Goal: Transaction & Acquisition: Book appointment/travel/reservation

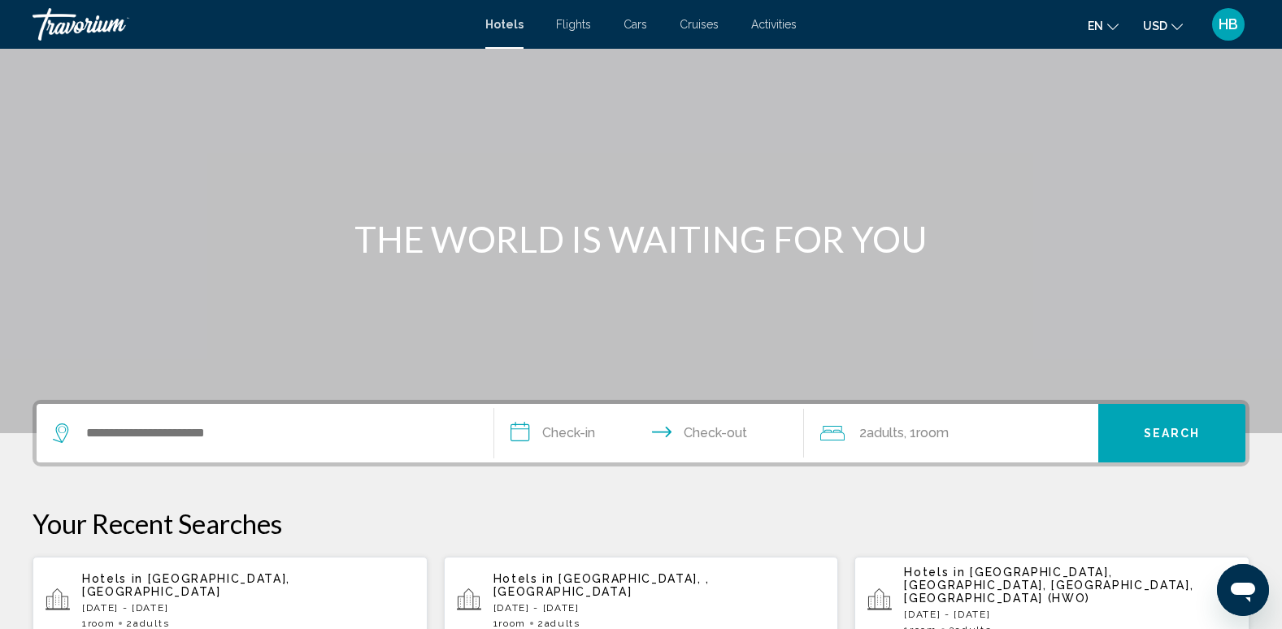
scroll to position [81, 0]
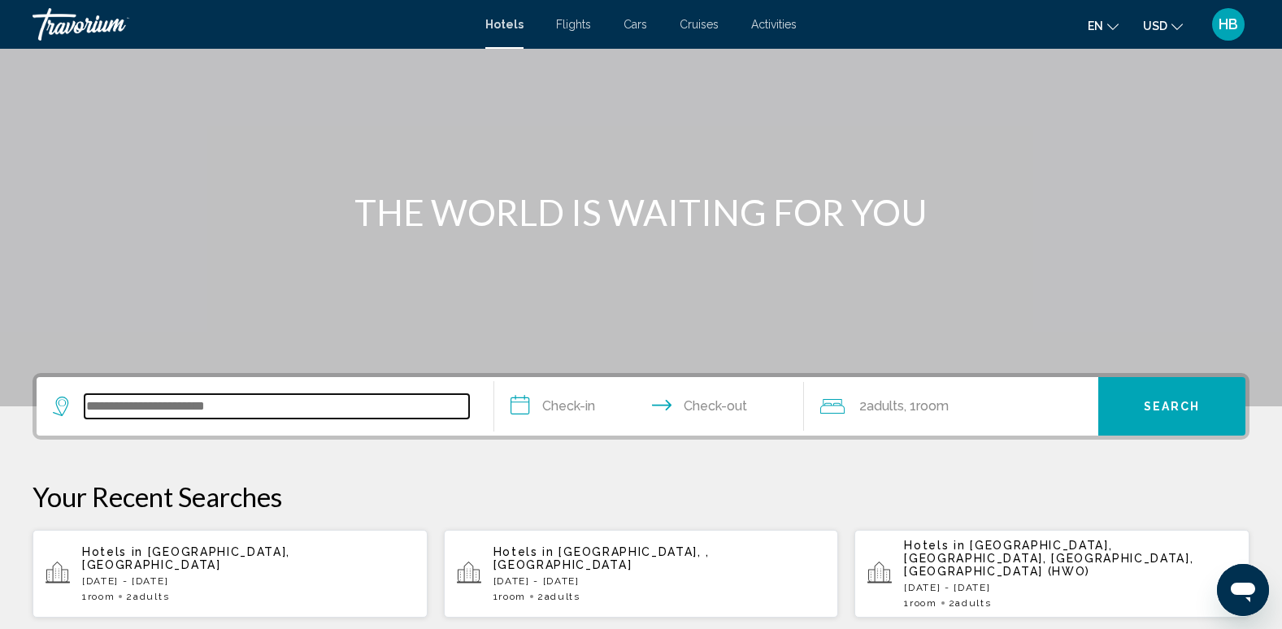
click at [227, 398] on input "Search widget" at bounding box center [277, 406] width 385 height 24
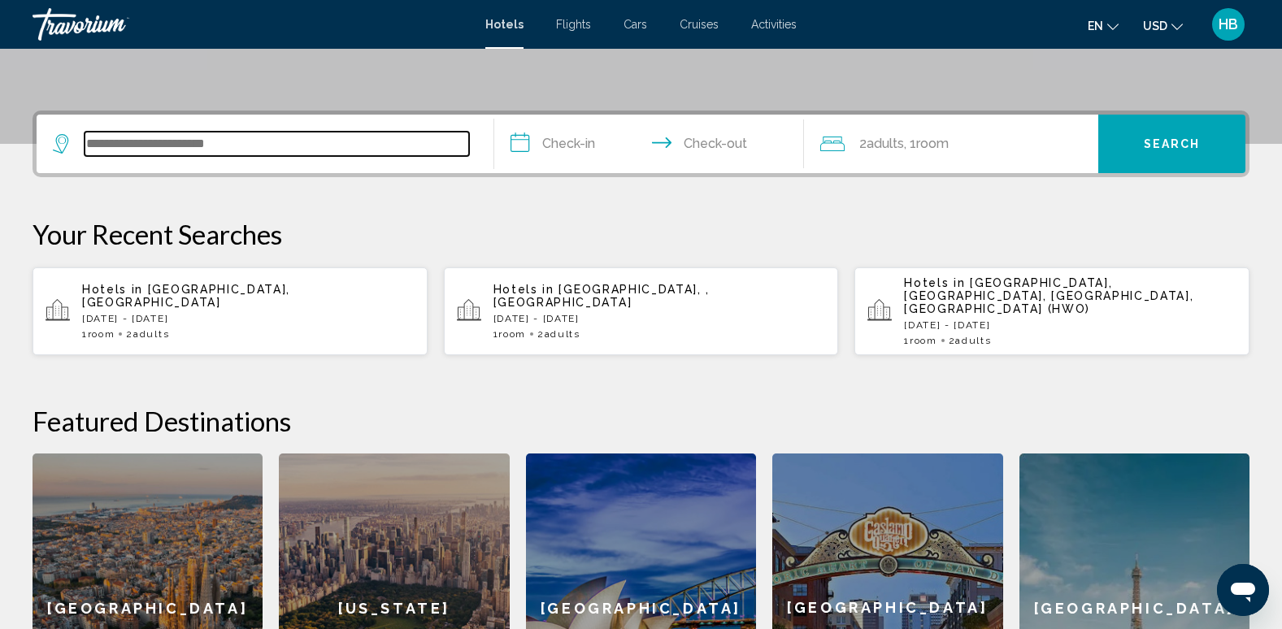
scroll to position [402, 0]
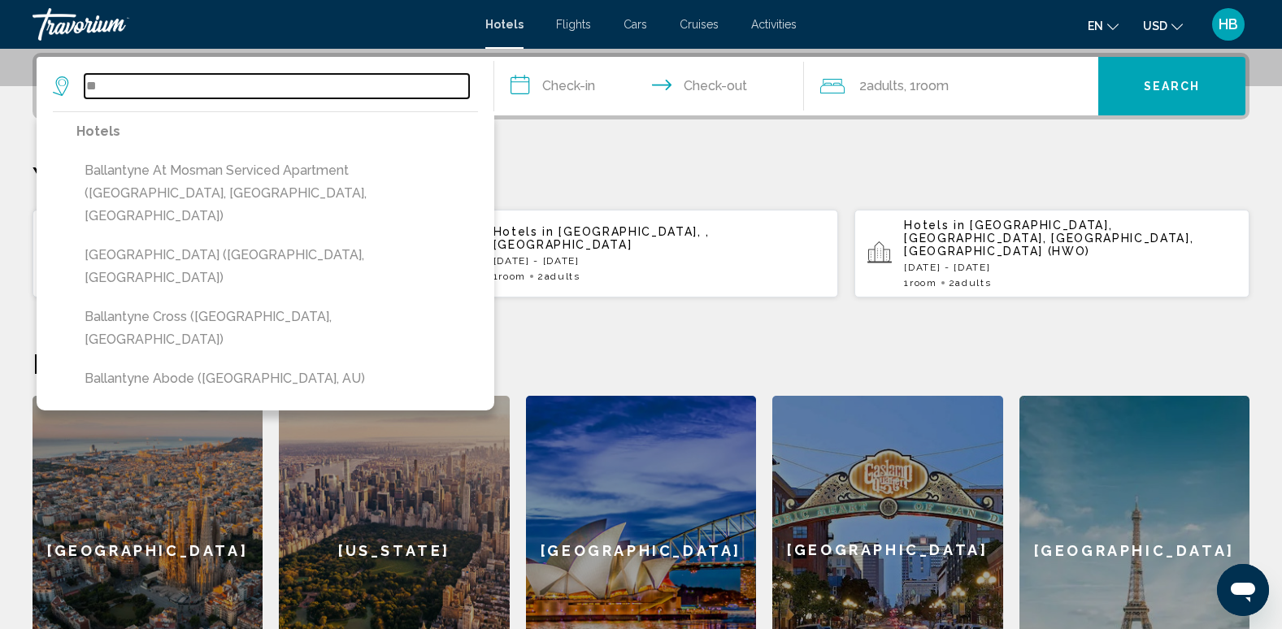
type input "*"
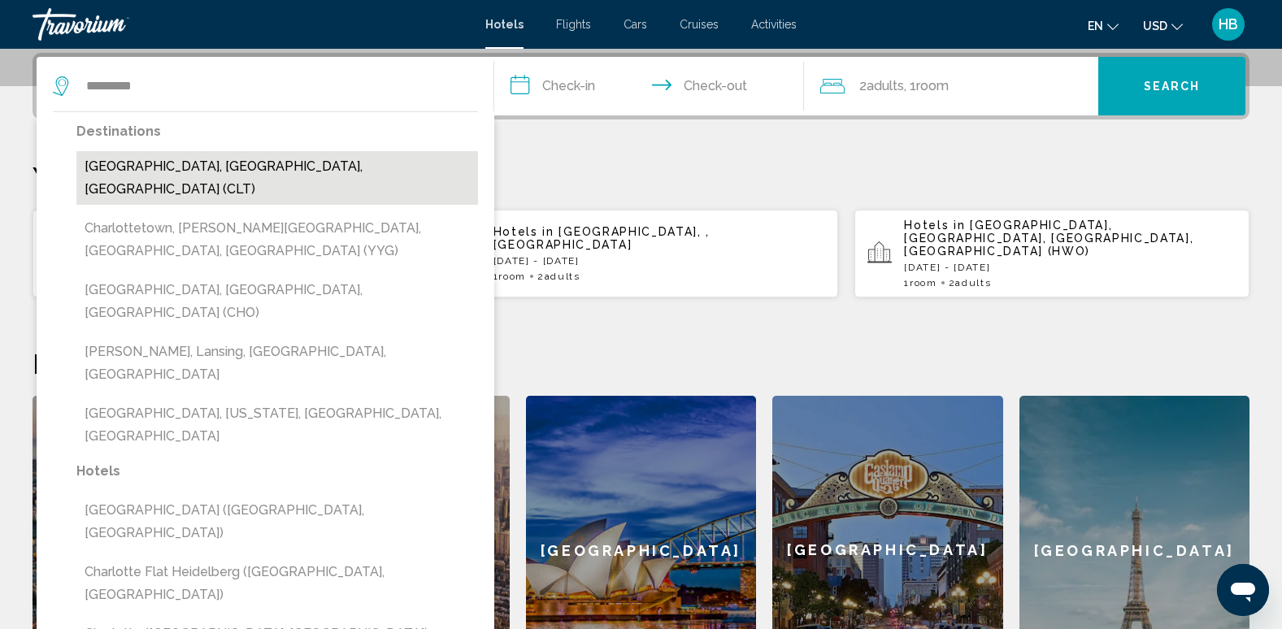
click at [218, 158] on button "[GEOGRAPHIC_DATA], [GEOGRAPHIC_DATA], [GEOGRAPHIC_DATA] (CLT)" at bounding box center [277, 178] width 402 height 54
type input "**********"
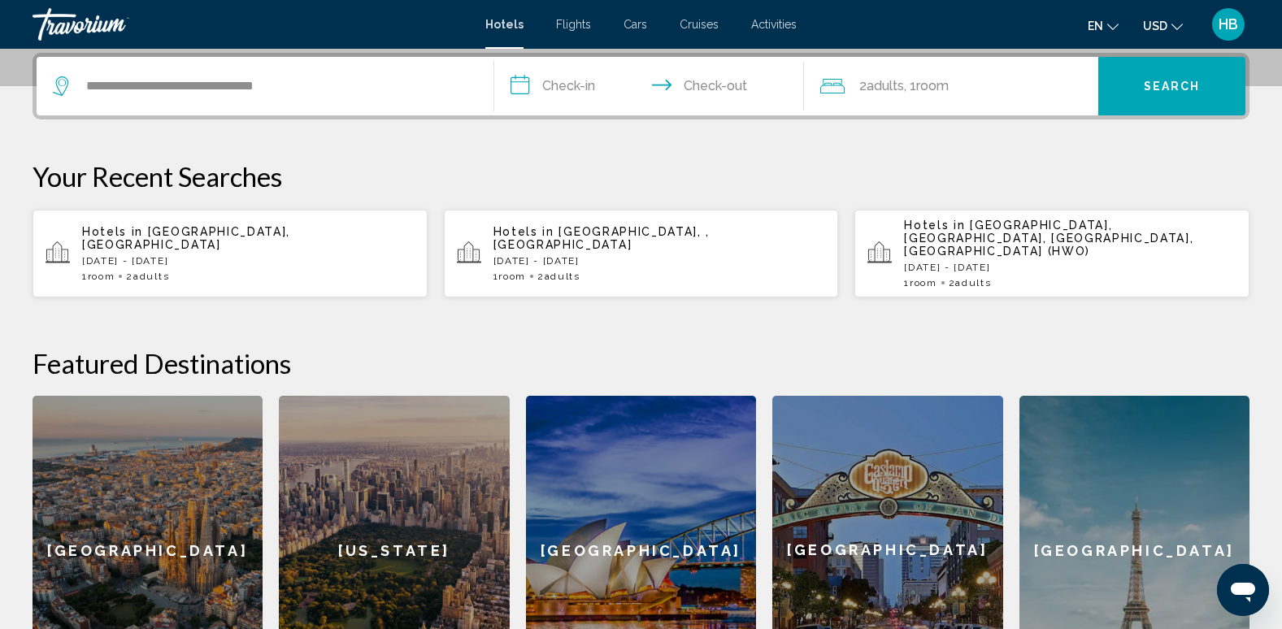
click at [567, 81] on input "**********" at bounding box center [652, 88] width 317 height 63
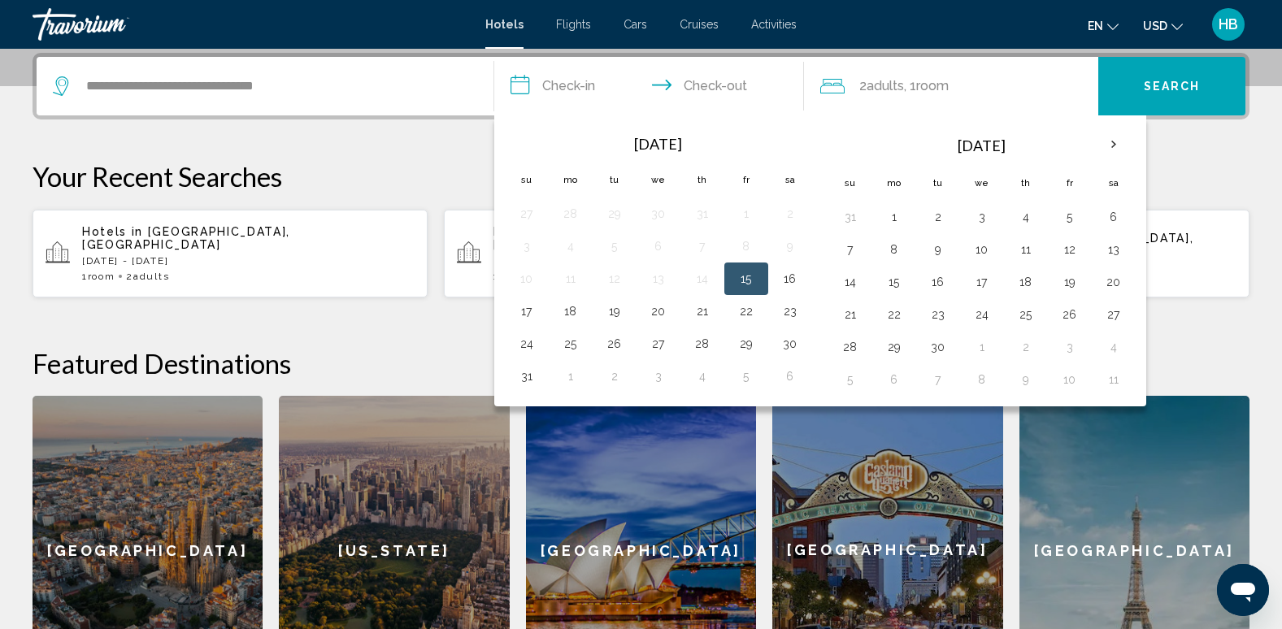
click at [745, 279] on button "15" at bounding box center [746, 278] width 26 height 23
click at [789, 275] on button "16" at bounding box center [790, 278] width 26 height 23
type input "**********"
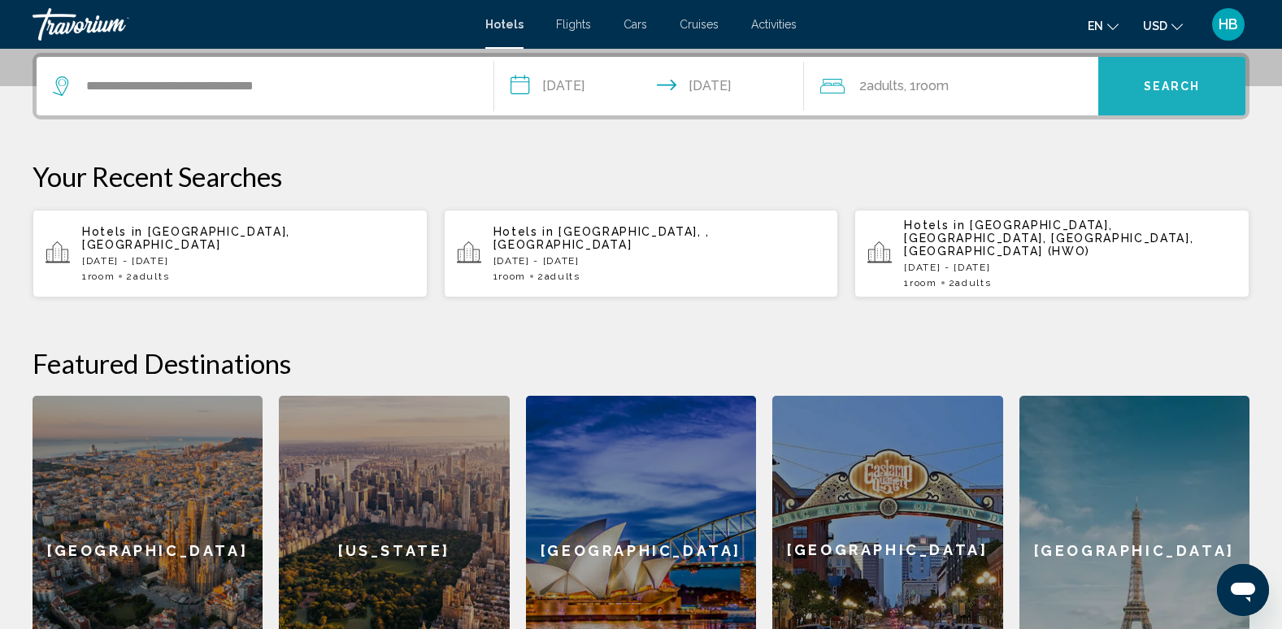
click at [1175, 77] on button "Search" at bounding box center [1171, 86] width 147 height 59
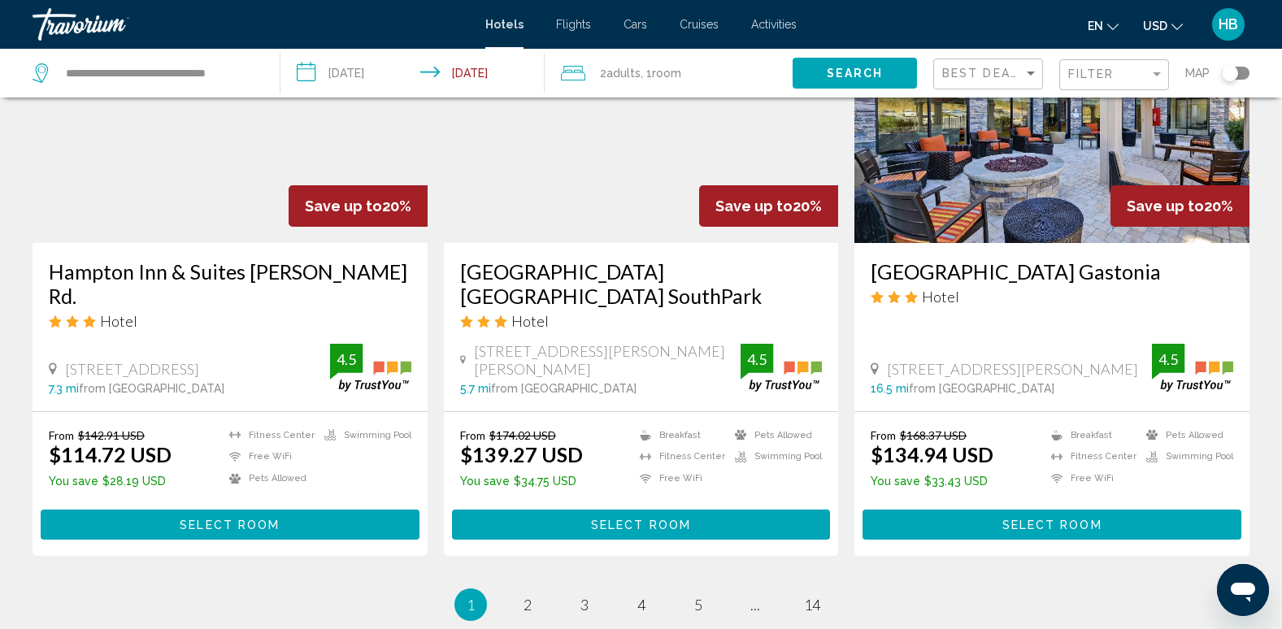
scroll to position [1989, 0]
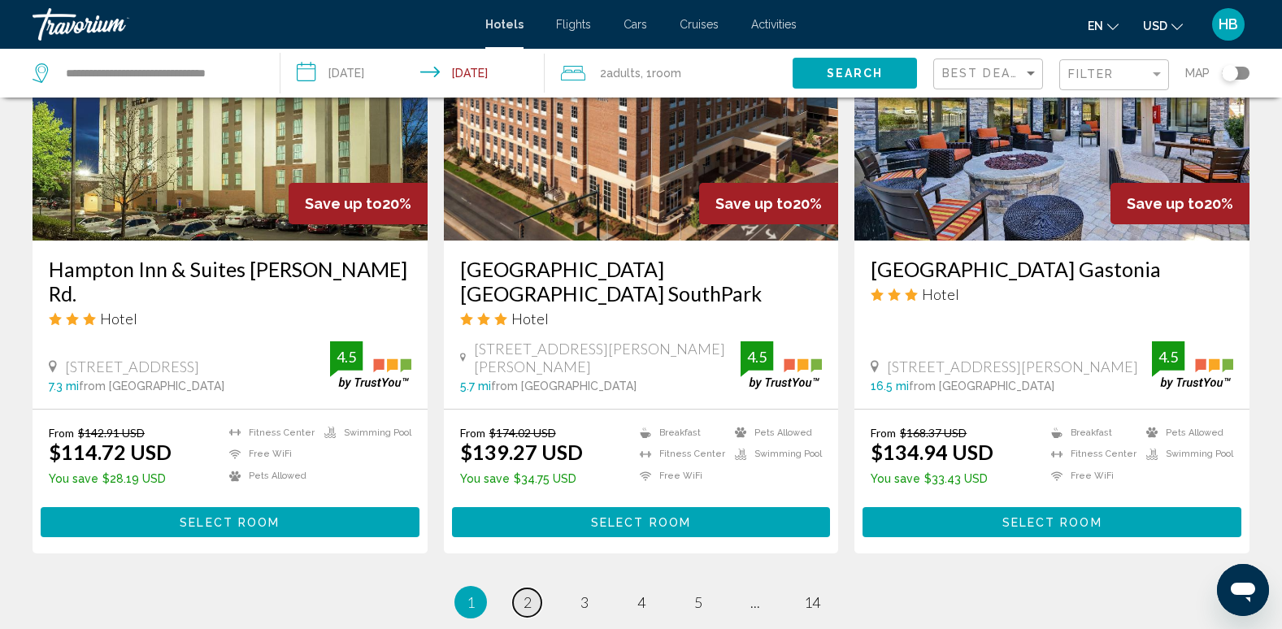
click at [524, 593] on span "2" at bounding box center [528, 602] width 8 height 18
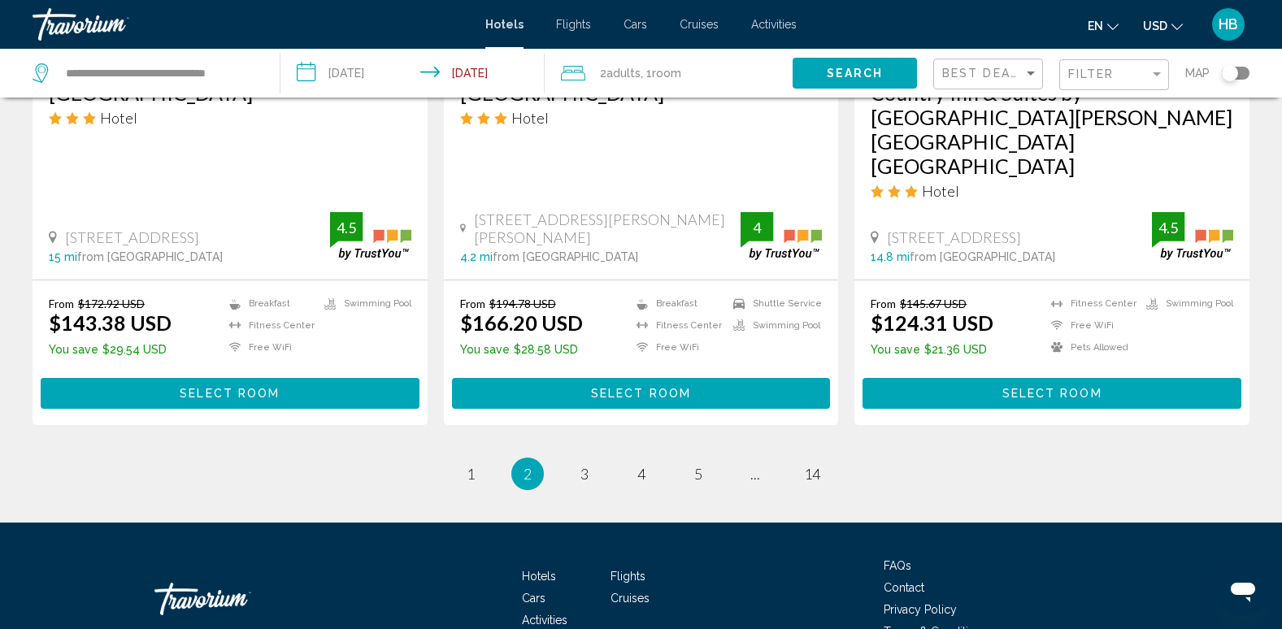
scroll to position [2143, 0]
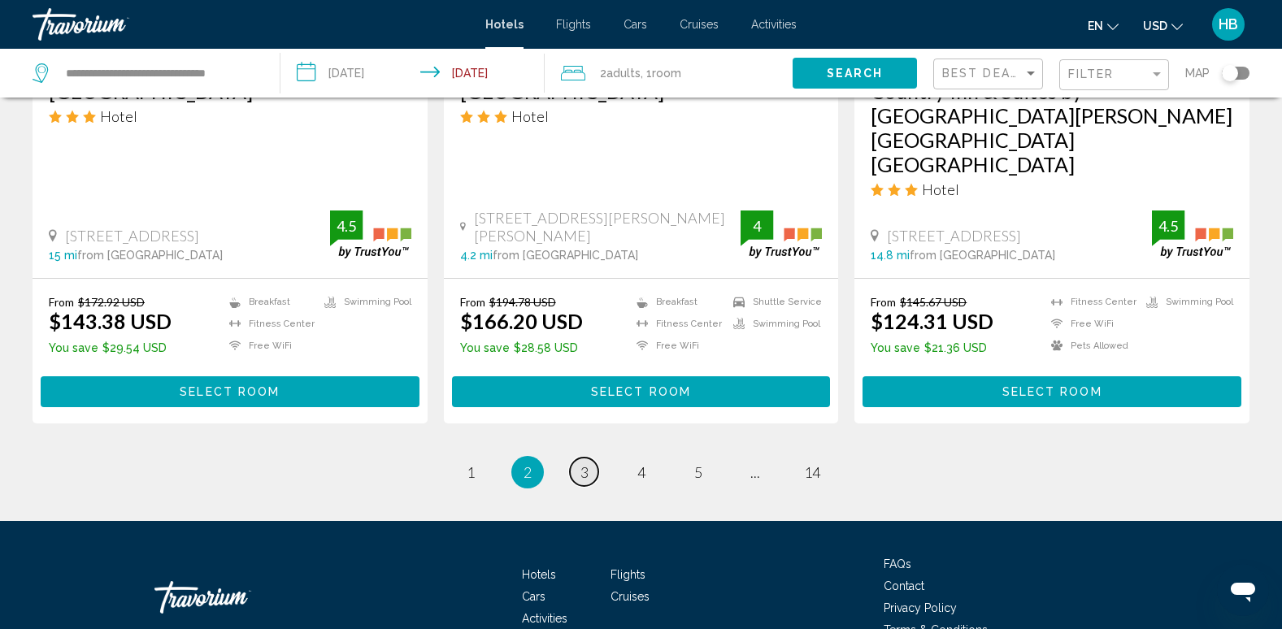
click at [581, 463] on span "3" at bounding box center [584, 472] width 8 height 18
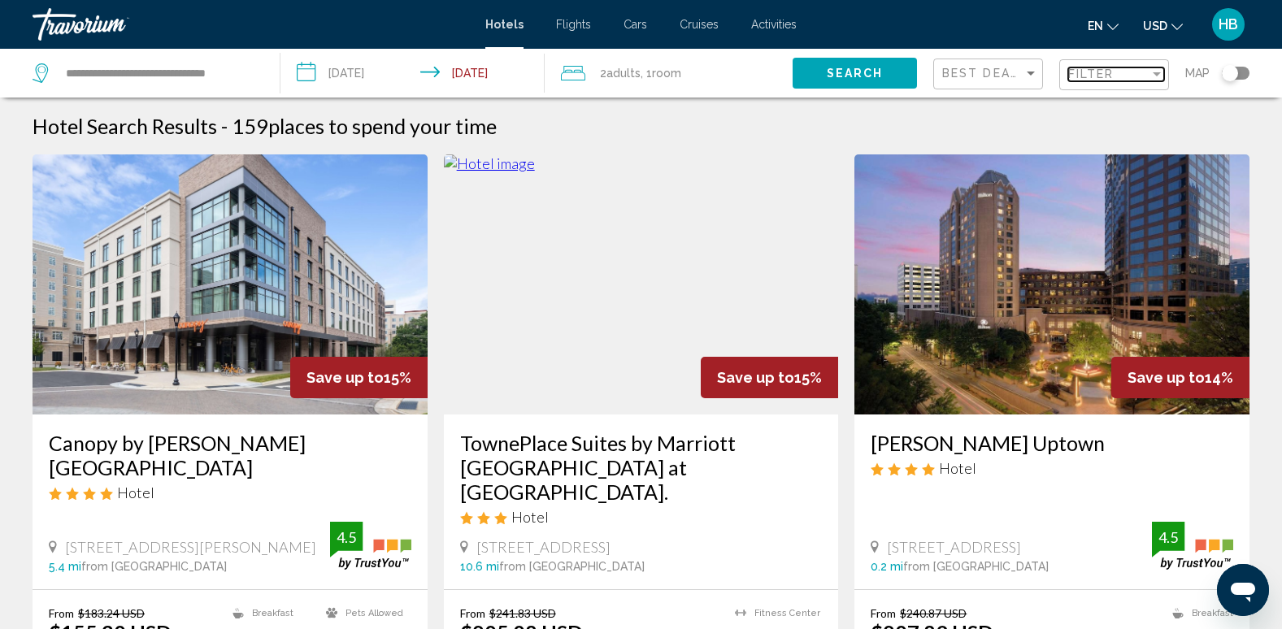
click at [1141, 74] on div "Filter" at bounding box center [1108, 73] width 81 height 13
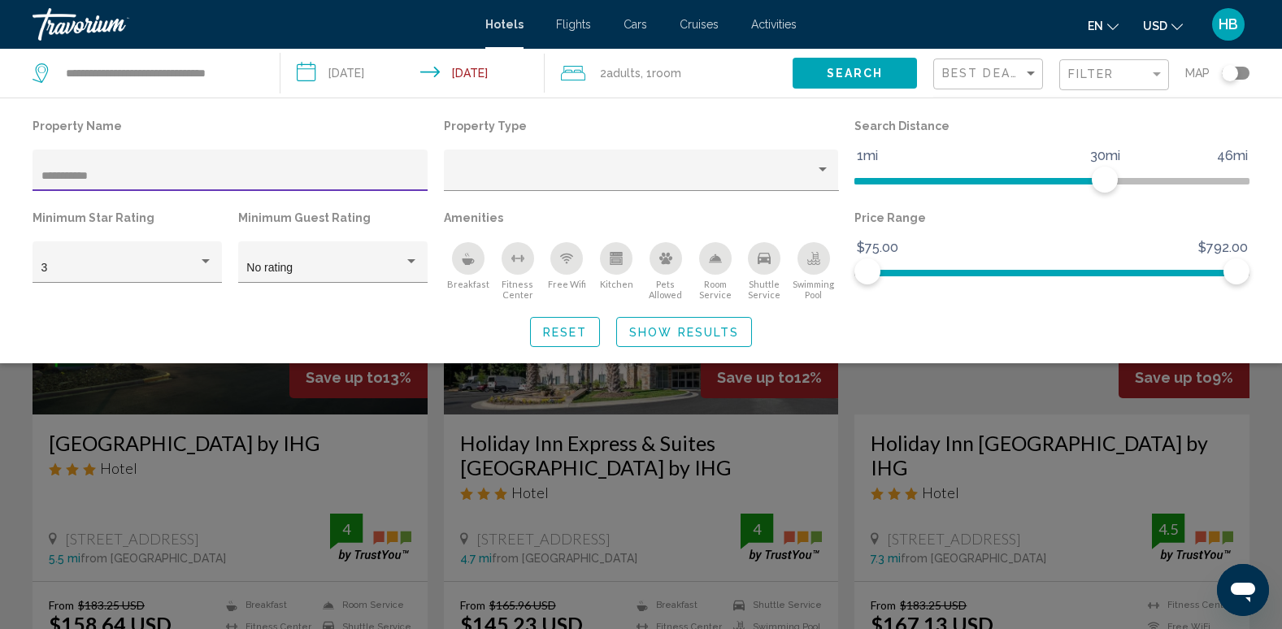
type input "**********"
click at [862, 68] on span "Search" at bounding box center [855, 73] width 57 height 13
click at [652, 336] on span "Show Results" at bounding box center [684, 332] width 110 height 13
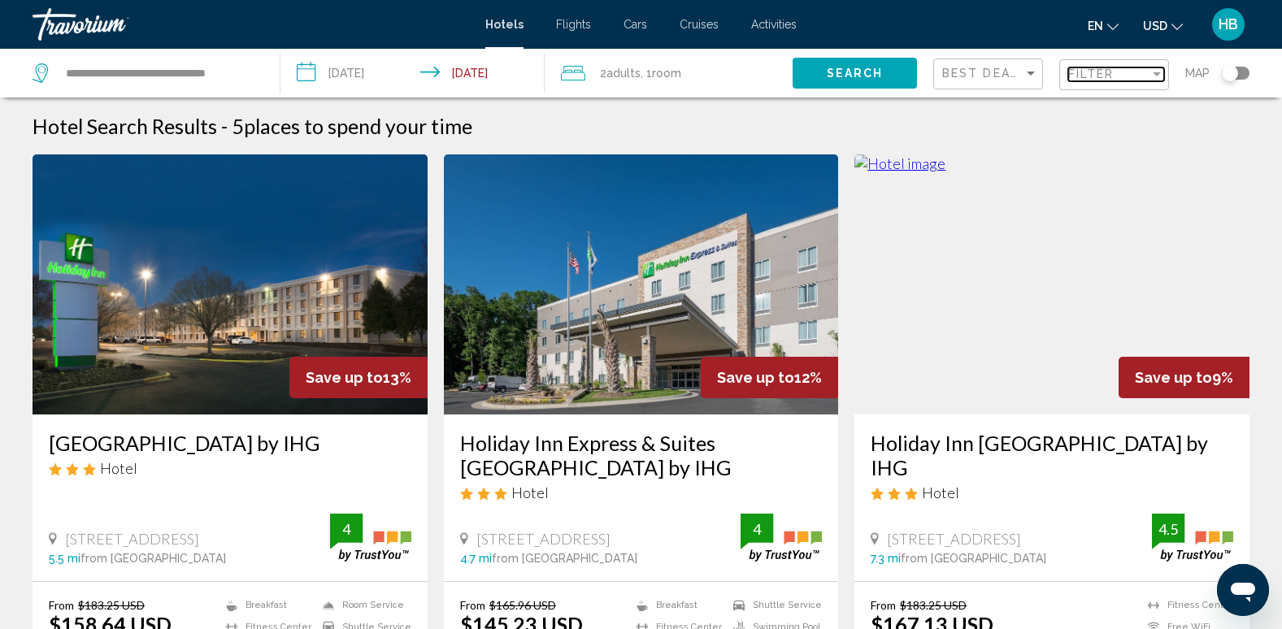
click at [1149, 69] on div "Filter" at bounding box center [1156, 73] width 15 height 13
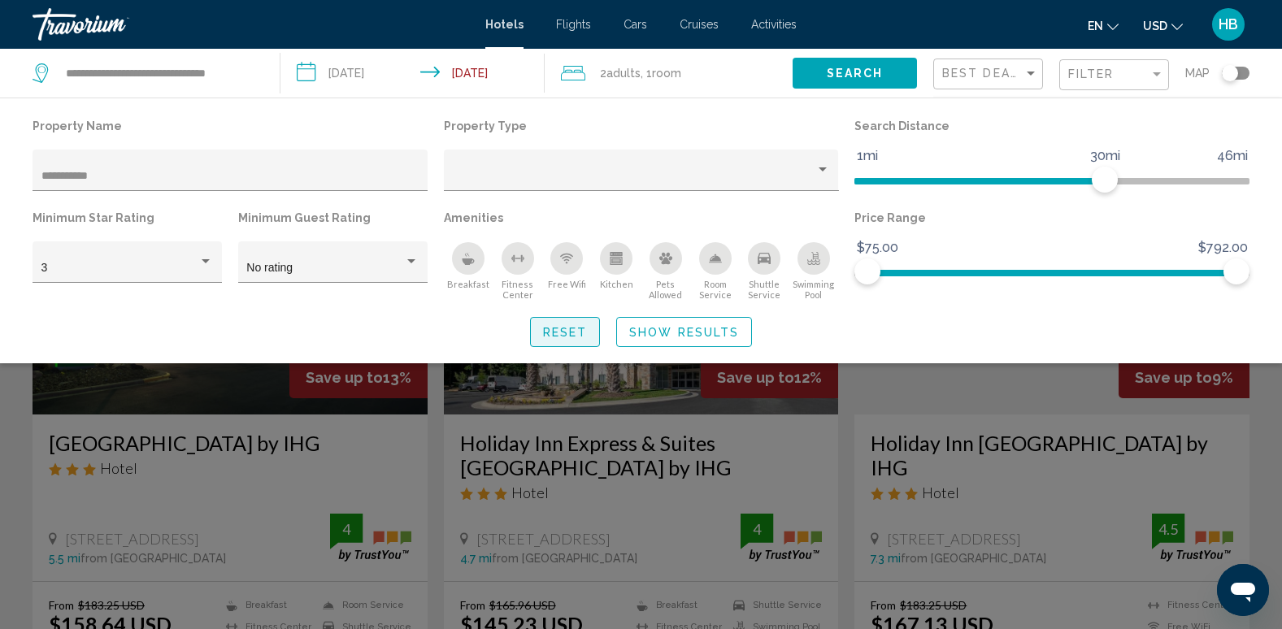
click at [564, 337] on span "Reset" at bounding box center [565, 332] width 45 height 13
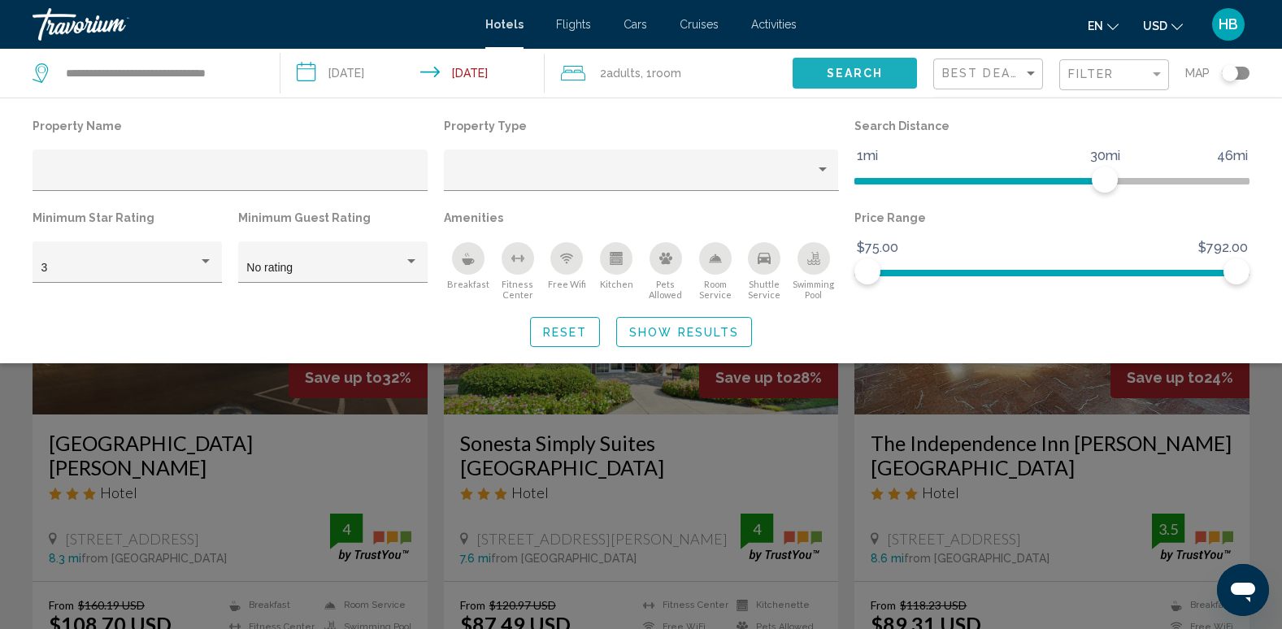
click at [870, 68] on span "Search" at bounding box center [855, 73] width 57 height 13
click at [836, 75] on span "Search" at bounding box center [855, 73] width 57 height 13
click at [834, 324] on div "Reset Show Results" at bounding box center [641, 332] width 1217 height 30
click at [205, 68] on input "**********" at bounding box center [159, 73] width 191 height 24
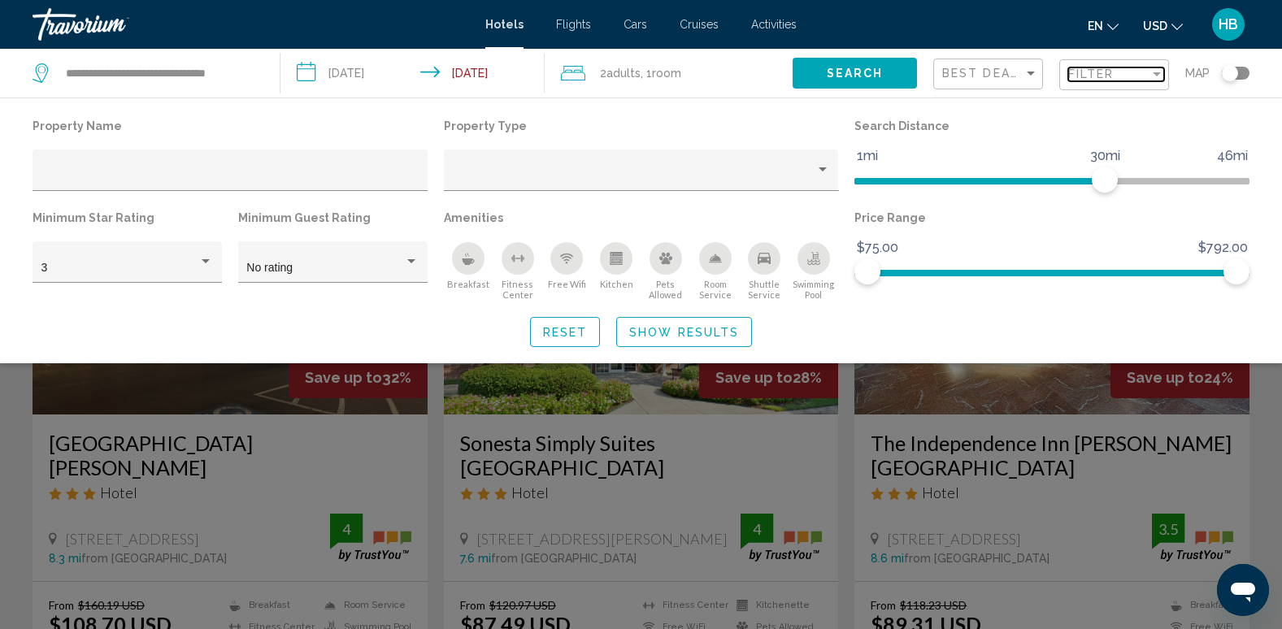
click at [1152, 70] on div "Filter" at bounding box center [1156, 73] width 15 height 13
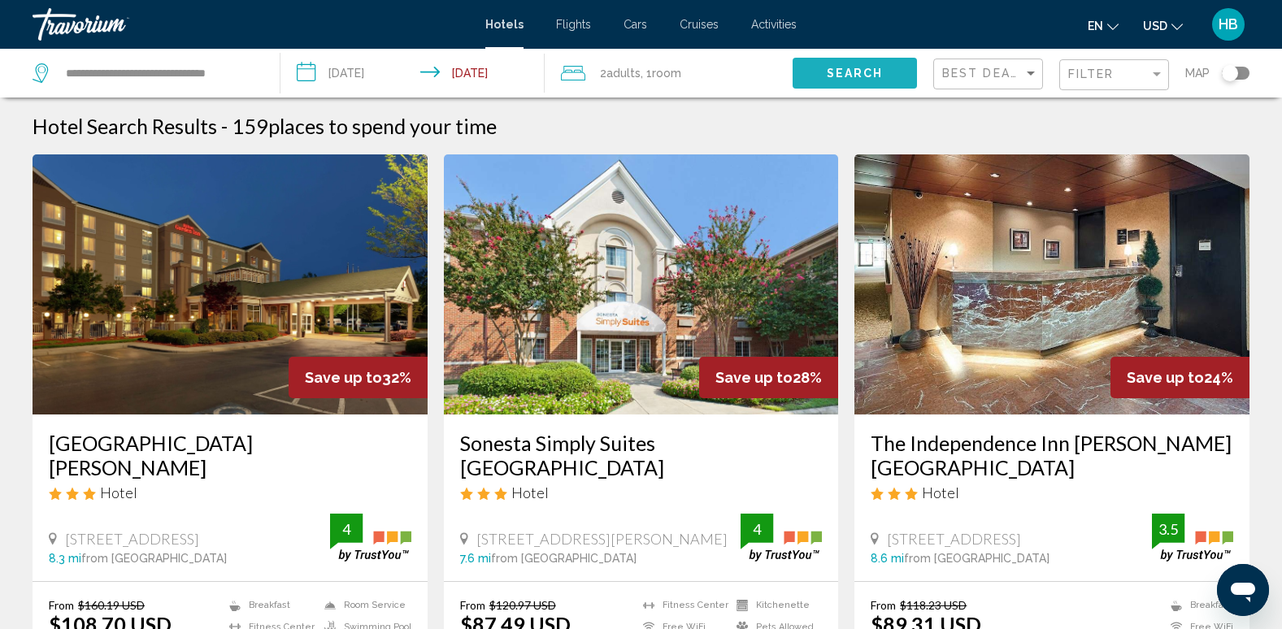
click at [870, 78] on span "Search" at bounding box center [855, 73] width 57 height 13
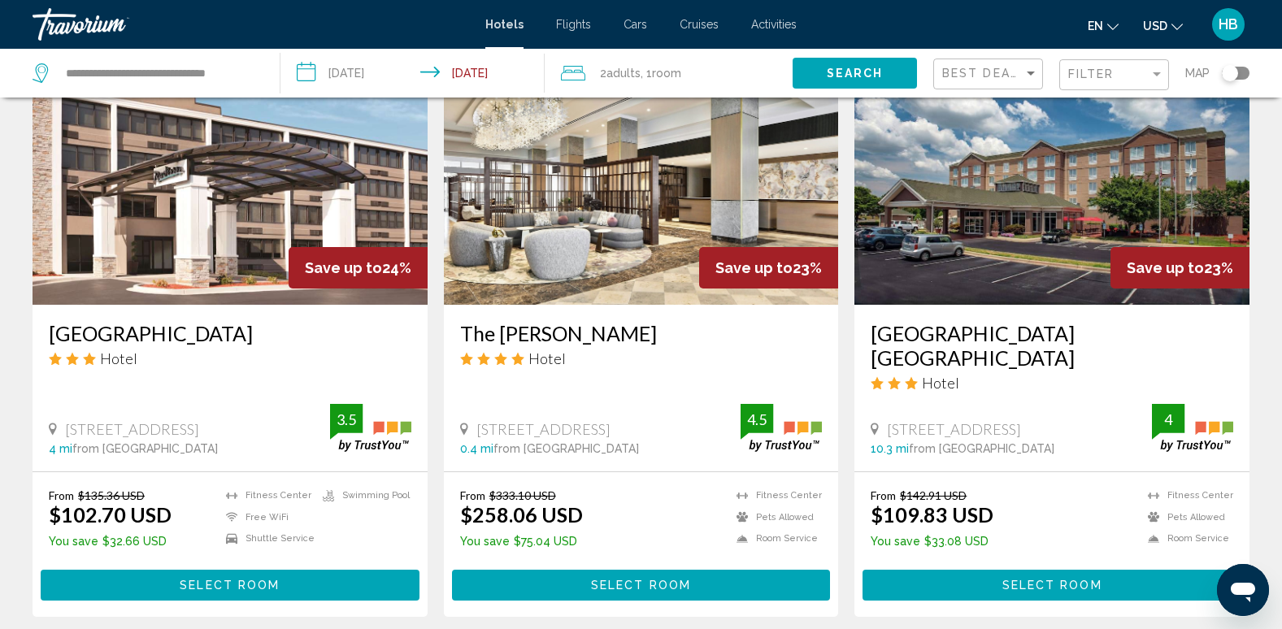
scroll to position [715, 0]
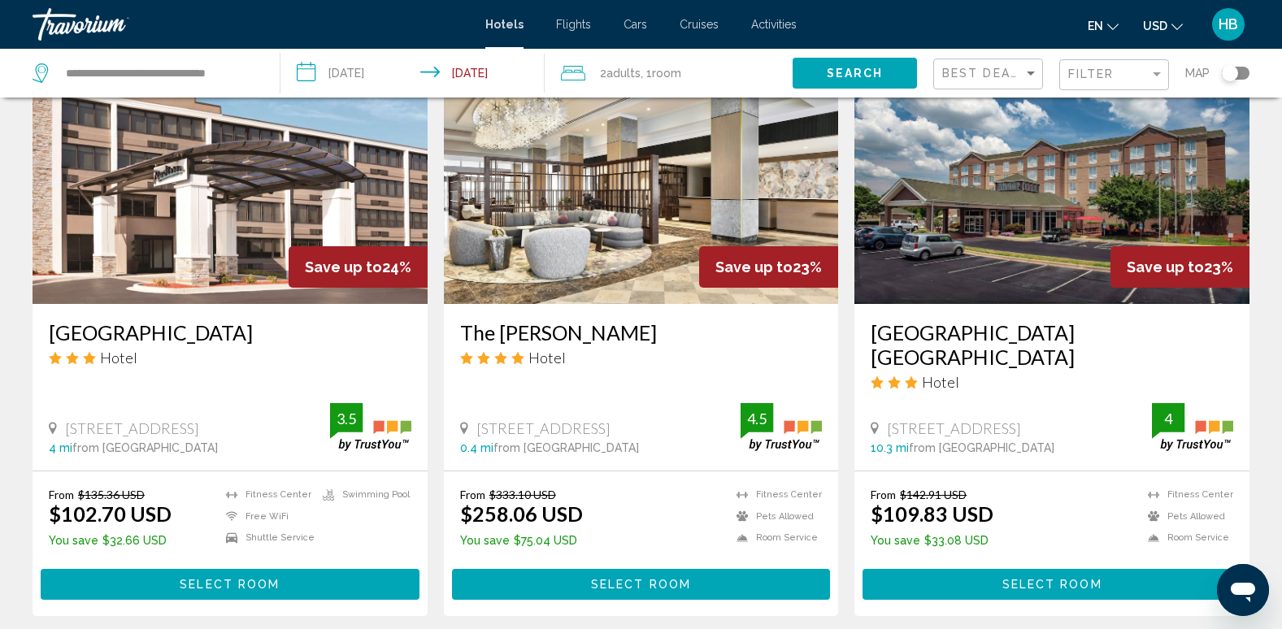
click at [238, 245] on img "Main content" at bounding box center [230, 174] width 395 height 260
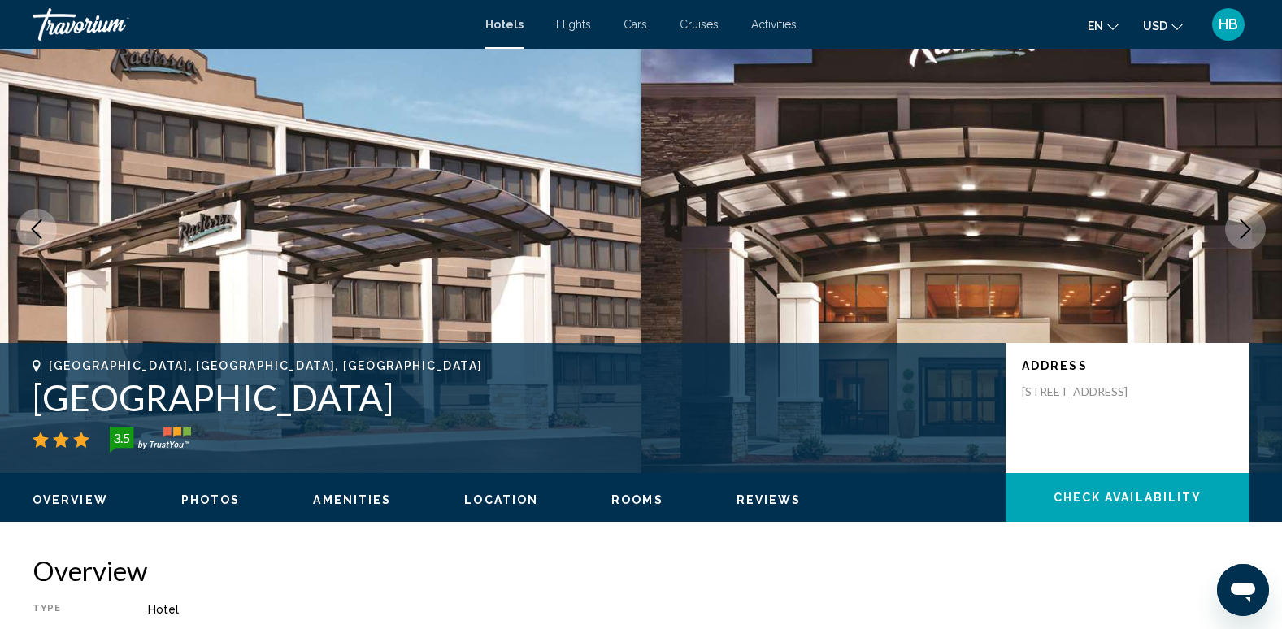
scroll to position [63, 0]
